Goal: Task Accomplishment & Management: Manage account settings

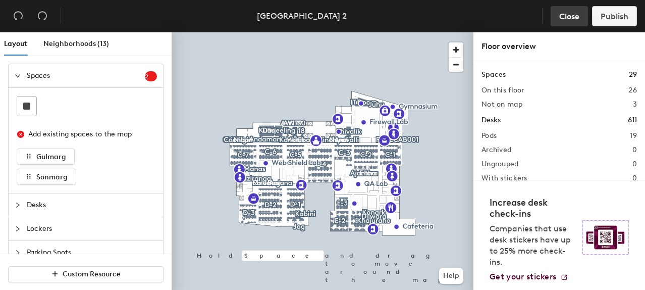
click at [564, 17] on span "Close" at bounding box center [570, 17] width 20 height 10
click at [570, 14] on span "Close" at bounding box center [570, 17] width 20 height 10
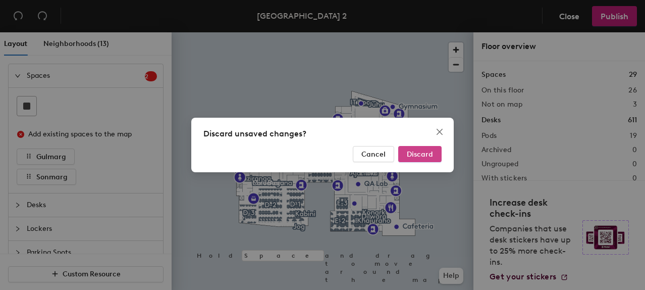
click at [417, 152] on span "Discard" at bounding box center [420, 154] width 26 height 9
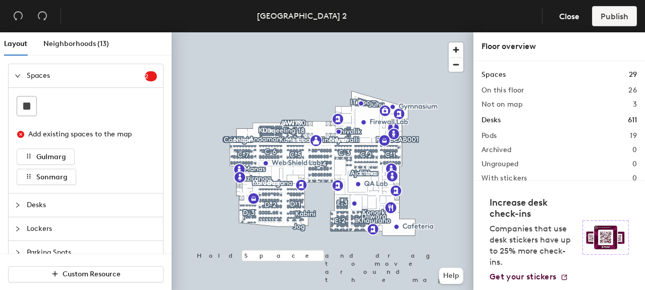
click at [57, 74] on span "Spaces" at bounding box center [86, 75] width 118 height 23
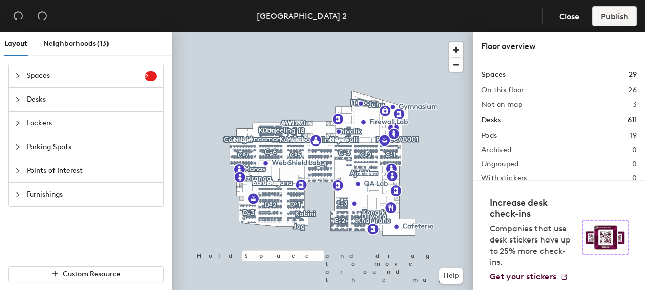
click at [38, 100] on span "Desks" at bounding box center [92, 99] width 130 height 23
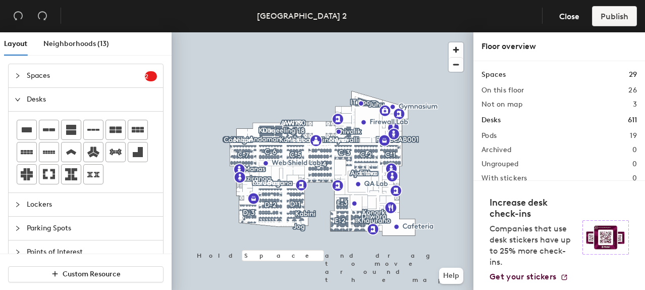
click at [45, 100] on span "Desks" at bounding box center [92, 99] width 130 height 23
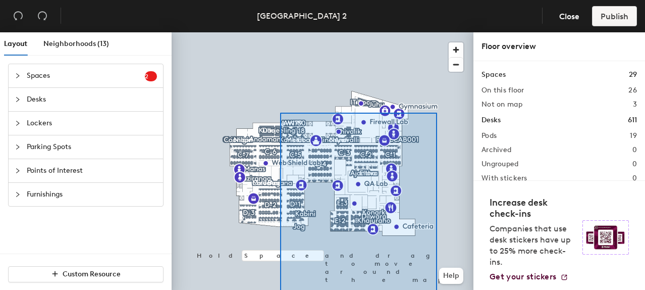
click at [437, 289] on html "Skip navigation Trellix/Skyhigh Schedule Office People Analytics Visits Deliver…" at bounding box center [322, 145] width 645 height 290
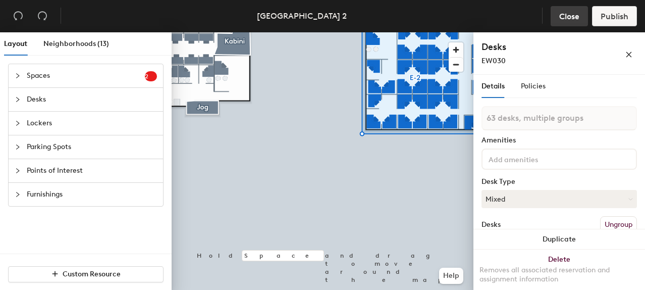
click at [565, 16] on span "Close" at bounding box center [570, 17] width 20 height 10
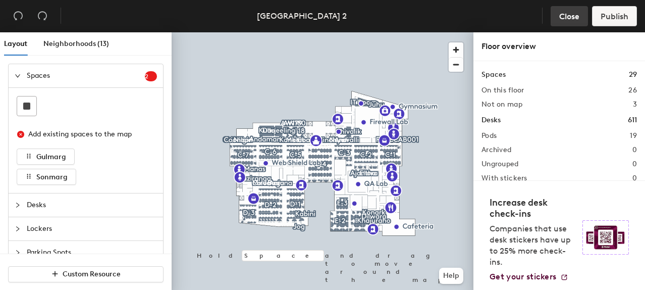
drag, startPoint x: 567, startPoint y: 15, endPoint x: 568, endPoint y: 20, distance: 5.2
click at [567, 15] on span "Close" at bounding box center [570, 17] width 20 height 10
